Goal: Find specific page/section: Find specific page/section

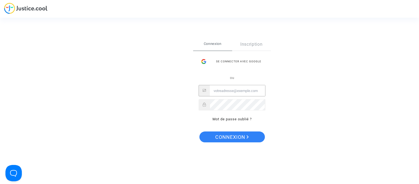
click at [225, 93] on input "Email" at bounding box center [237, 91] width 55 height 11
type input "[EMAIL_ADDRESS][DOMAIN_NAME]"
click at [235, 137] on span "Connexion" at bounding box center [232, 137] width 34 height 11
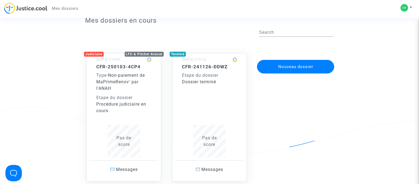
scroll to position [31, 0]
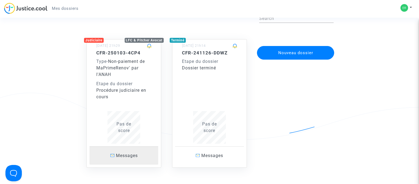
click at [118, 155] on span "Messages" at bounding box center [127, 155] width 22 height 5
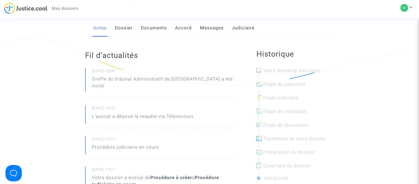
scroll to position [71, 0]
